Goal: Obtain resource: Obtain resource

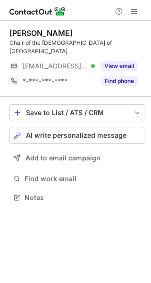
scroll to position [5, 5]
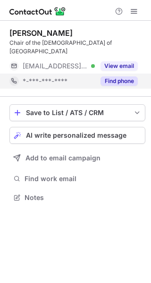
click at [123, 76] on button "Find phone" at bounding box center [118, 80] width 37 height 9
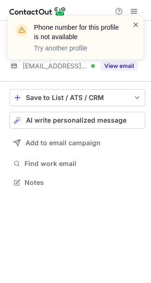
scroll to position [167, 151]
click at [137, 25] on span at bounding box center [136, 24] width 8 height 9
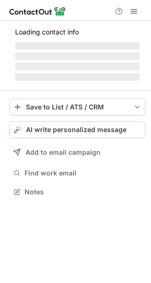
scroll to position [5, 5]
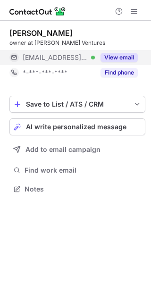
scroll to position [5, 5]
click at [120, 60] on button "View email" at bounding box center [118, 57] width 37 height 9
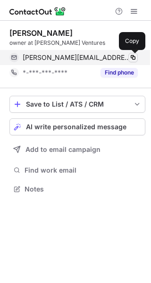
click at [134, 57] on span at bounding box center [133, 58] width 8 height 8
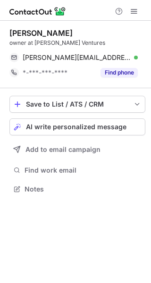
scroll to position [182, 151]
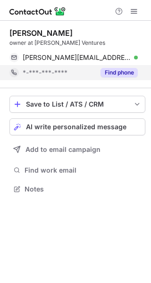
click at [122, 72] on button "Find phone" at bounding box center [118, 72] width 37 height 9
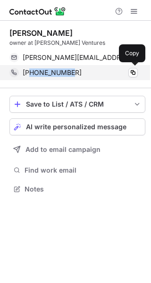
drag, startPoint x: 33, startPoint y: 74, endPoint x: 73, endPoint y: 71, distance: 41.2
click at [73, 71] on div "+06198884708" at bounding box center [80, 72] width 115 height 8
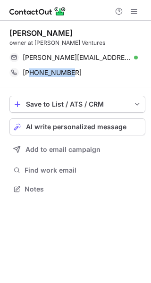
copy span "6198884708"
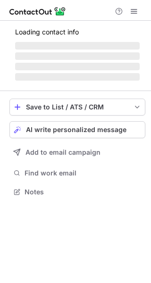
scroll to position [205, 151]
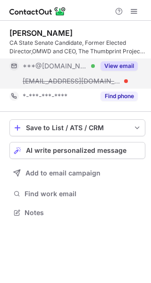
click at [107, 84] on span "***@sandiegorepublicans.org" at bounding box center [72, 81] width 98 height 8
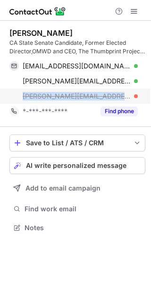
copy span "kristie@sandiegorepublicans.org"
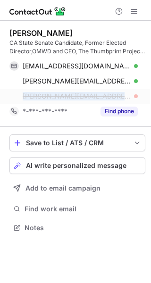
drag, startPoint x: 24, startPoint y: 98, endPoint x: 124, endPoint y: 98, distance: 100.8
click at [124, 98] on span "kristie@sandiegorepublicans.org" at bounding box center [77, 96] width 108 height 8
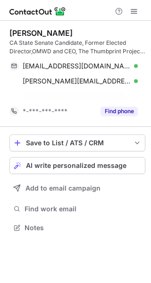
scroll to position [205, 151]
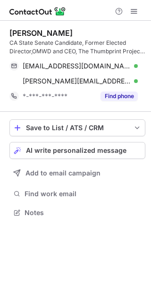
scroll to position [205, 151]
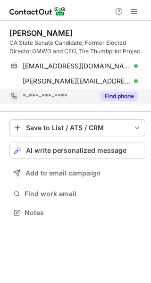
click at [133, 96] on button "Find phone" at bounding box center [118, 95] width 37 height 9
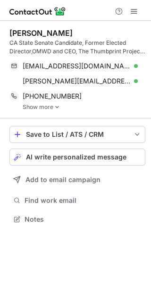
scroll to position [212, 151]
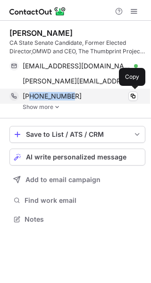
drag, startPoint x: 30, startPoint y: 100, endPoint x: 73, endPoint y: 98, distance: 42.9
click at [73, 98] on div "[PHONE_NUMBER]" at bounding box center [80, 96] width 115 height 8
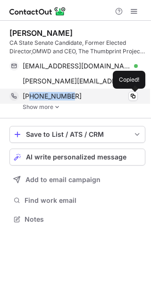
copy span "6153304613"
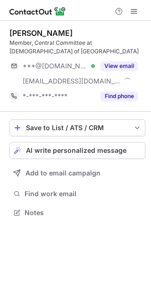
scroll to position [205, 151]
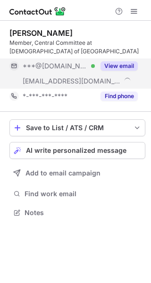
click at [127, 63] on button "View email" at bounding box center [118, 65] width 37 height 9
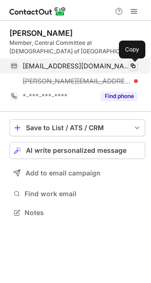
click at [133, 66] on span at bounding box center [133, 66] width 8 height 8
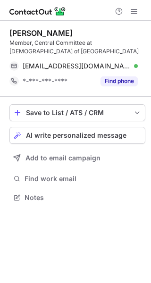
scroll to position [190, 151]
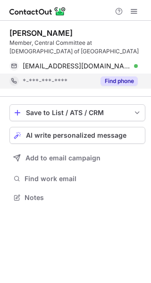
click at [119, 81] on button "Find phone" at bounding box center [118, 80] width 37 height 9
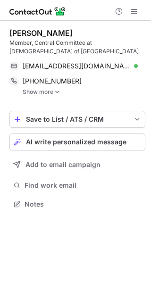
scroll to position [197, 151]
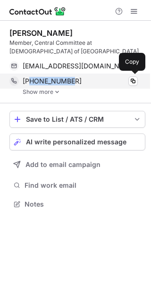
drag, startPoint x: 30, startPoint y: 82, endPoint x: 78, endPoint y: 82, distance: 48.1
click at [78, 82] on div "+16193757692" at bounding box center [80, 81] width 115 height 8
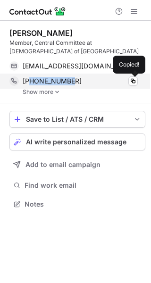
copy span "6193757692"
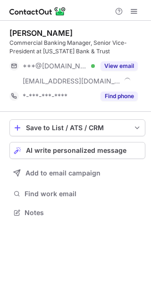
scroll to position [205, 151]
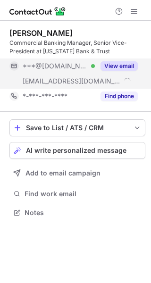
click at [124, 65] on button "View email" at bounding box center [118, 65] width 37 height 9
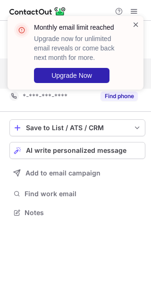
click at [138, 25] on span at bounding box center [136, 24] width 8 height 9
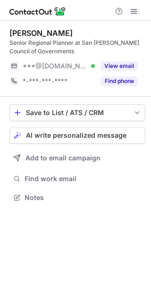
scroll to position [190, 151]
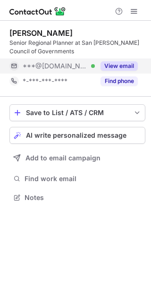
click at [117, 63] on button "View email" at bounding box center [118, 65] width 37 height 9
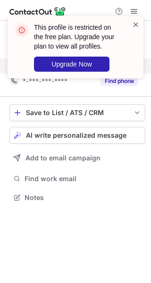
click at [136, 25] on span at bounding box center [136, 24] width 8 height 9
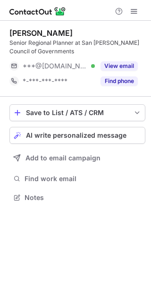
scroll to position [190, 151]
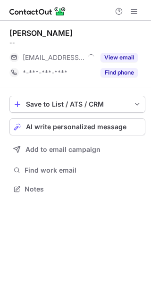
scroll to position [5, 5]
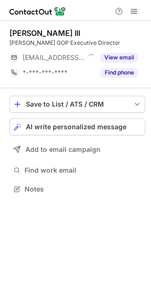
scroll to position [5, 5]
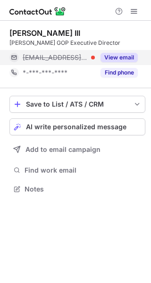
click at [123, 59] on button "View email" at bounding box center [118, 57] width 37 height 9
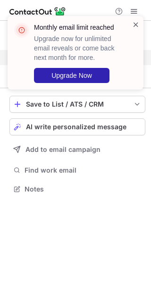
click at [139, 25] on span at bounding box center [136, 24] width 8 height 9
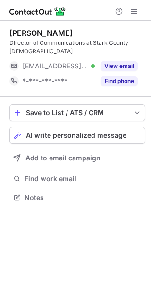
scroll to position [190, 151]
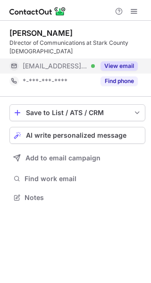
click at [128, 70] on button "View email" at bounding box center [118, 65] width 37 height 9
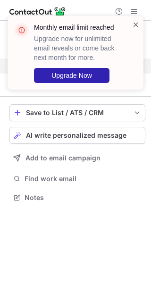
click at [135, 28] on span at bounding box center [136, 24] width 8 height 9
